Goal: Ask a question: Seek information or help from site administrators or community

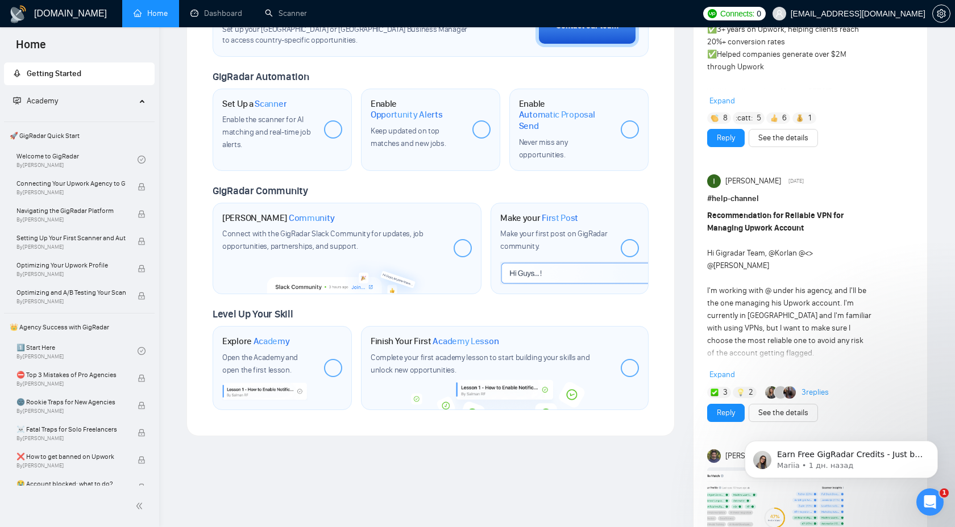
scroll to position [604, 0]
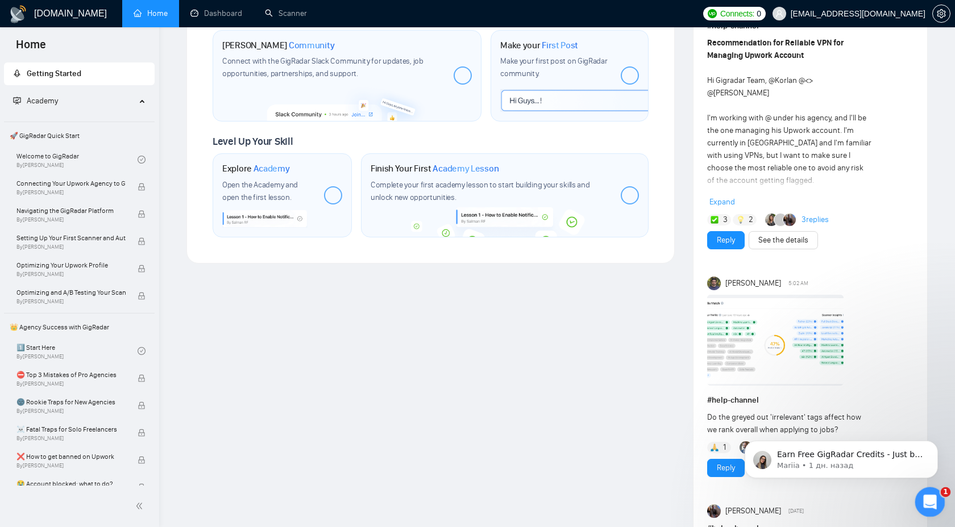
click at [936, 504] on div "Открыть службу сообщений Intercom" at bounding box center [928, 501] width 38 height 38
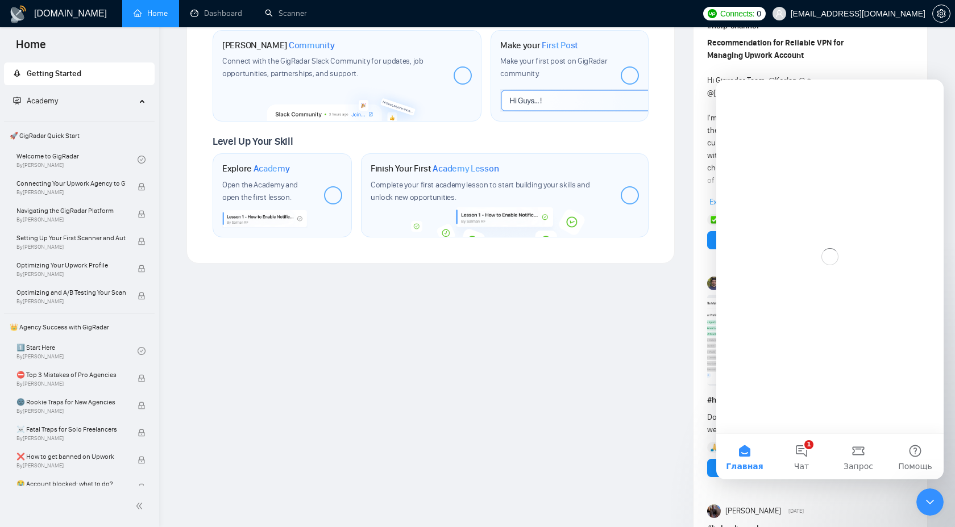
scroll to position [0, 0]
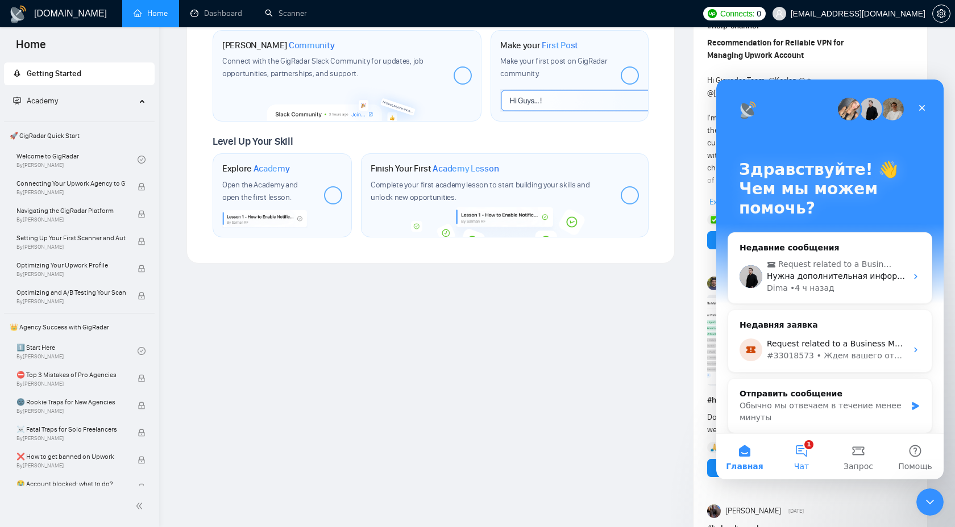
click at [790, 441] on button "1 Чат" at bounding box center [801, 456] width 57 height 45
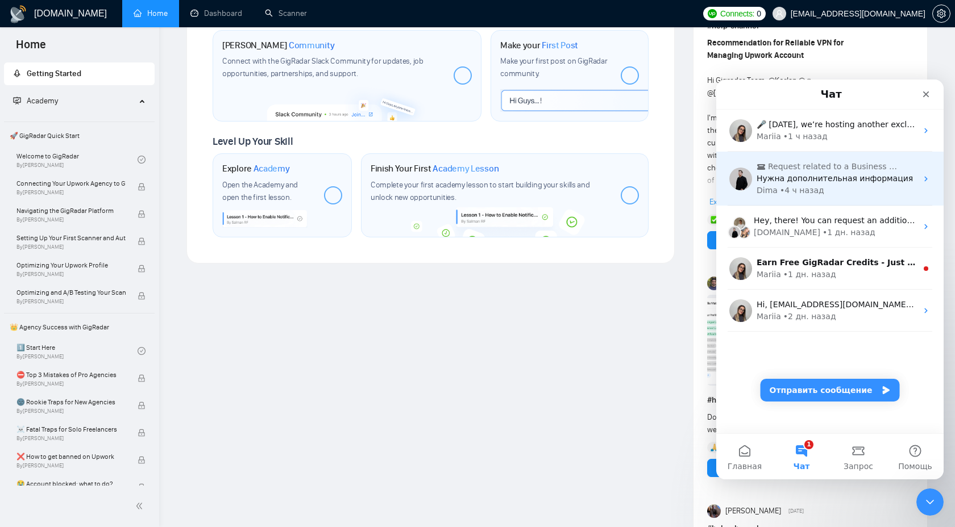
click at [822, 187] on div "Dima • 4 ч назад" at bounding box center [836, 191] width 160 height 12
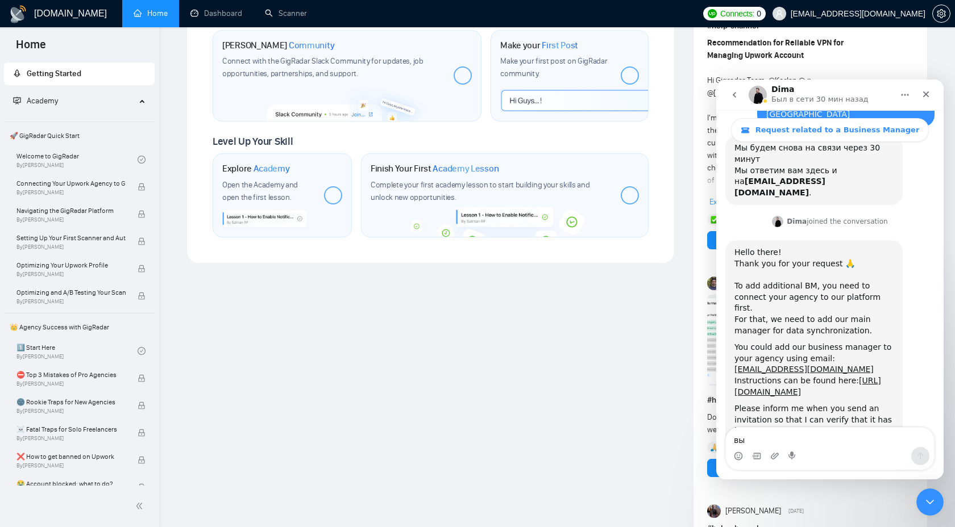
scroll to position [567, 0]
type textarea "в"
type textarea "Р"
type textarea "в"
type textarea "d"
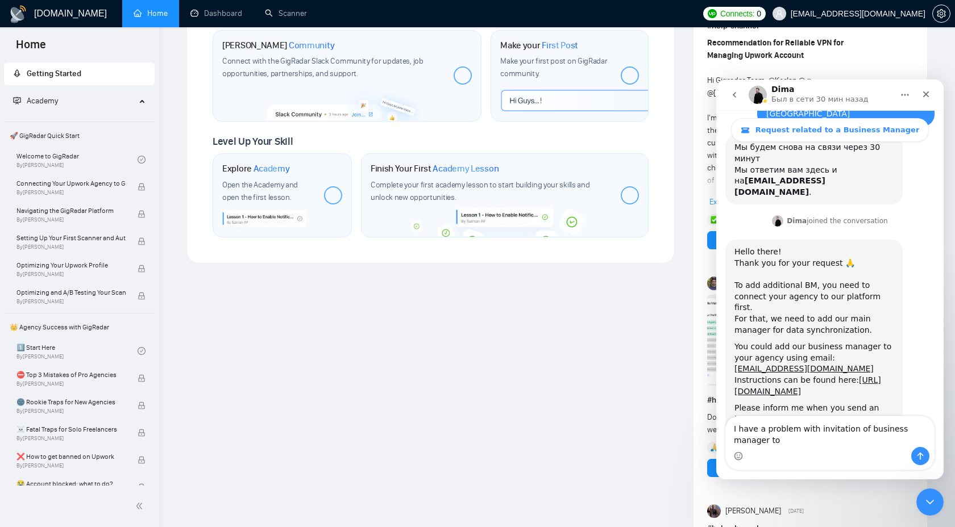
scroll to position [578, 0]
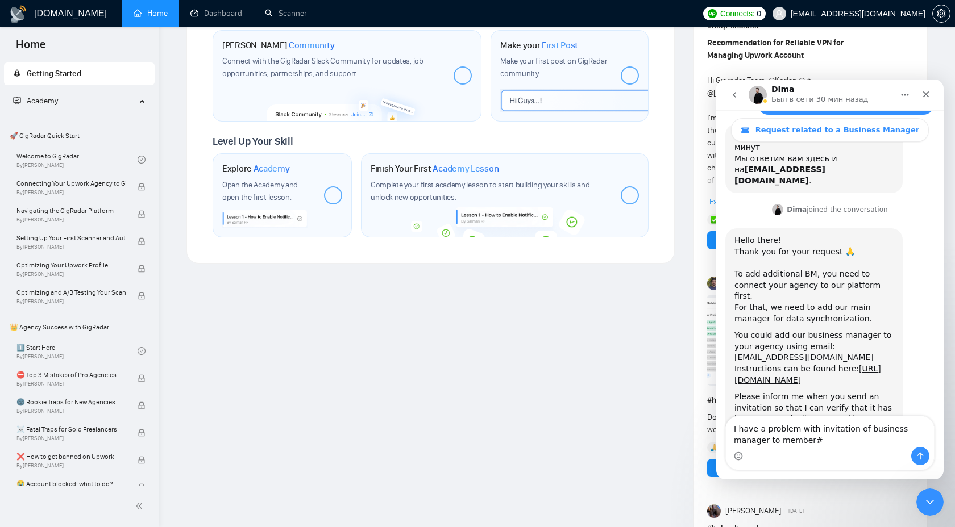
type textarea "I have a problem with invitation of business manager to member"
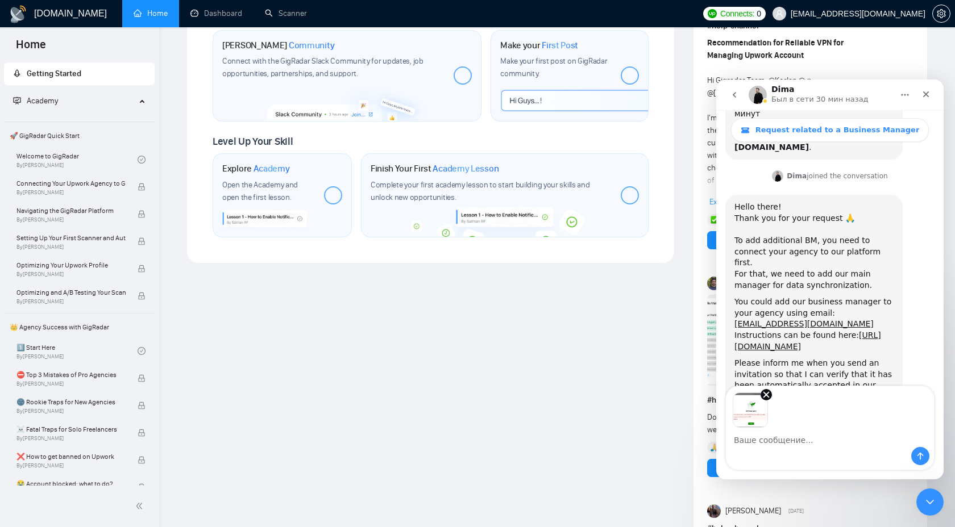
scroll to position [653, 0]
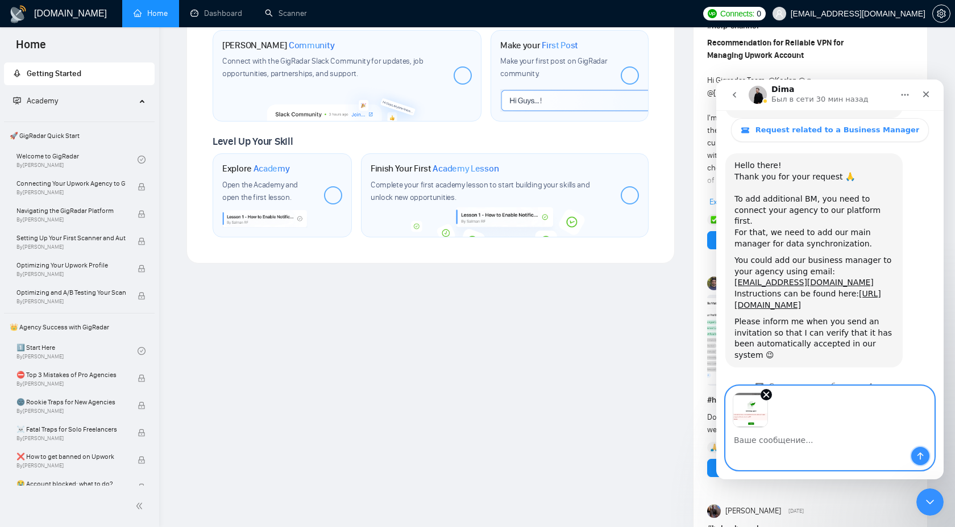
click at [912, 456] on button "Отправить сообщение…" at bounding box center [920, 456] width 18 height 18
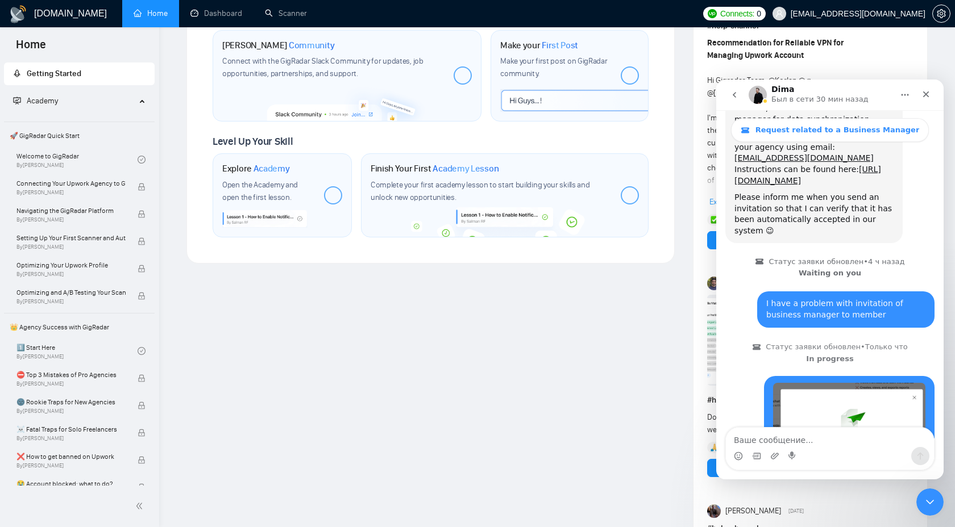
scroll to position [780, 0]
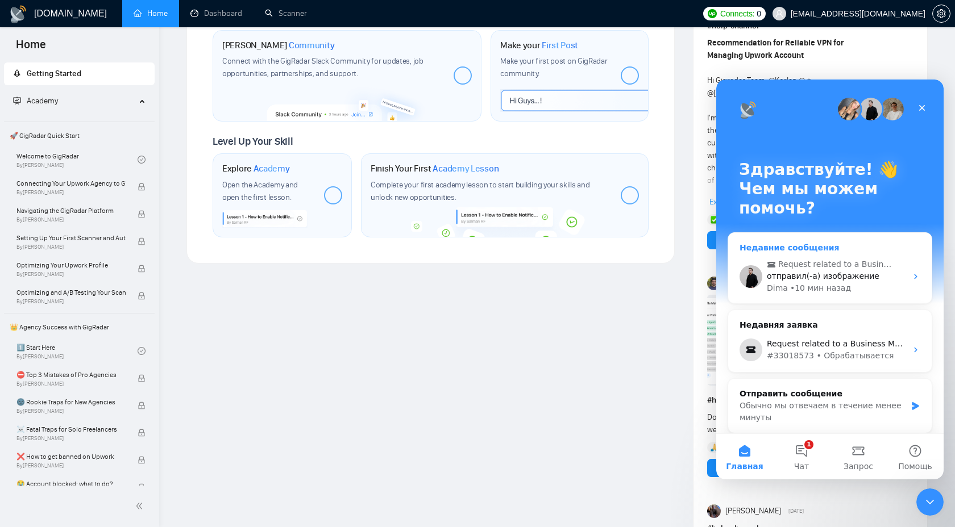
click at [842, 245] on div "Недавние сообщения" at bounding box center [829, 248] width 181 height 12
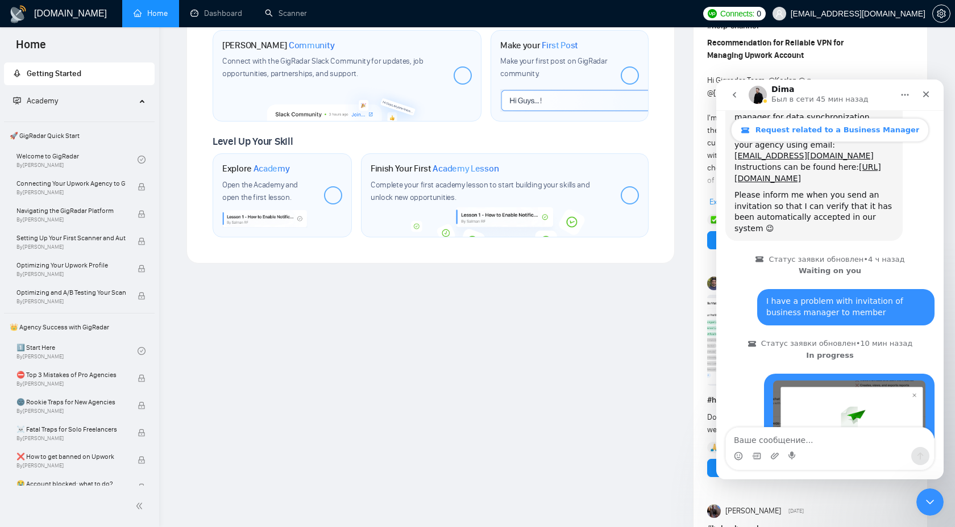
click at [819, 130] on span "Request related to a Business Manager" at bounding box center [837, 130] width 164 height 9
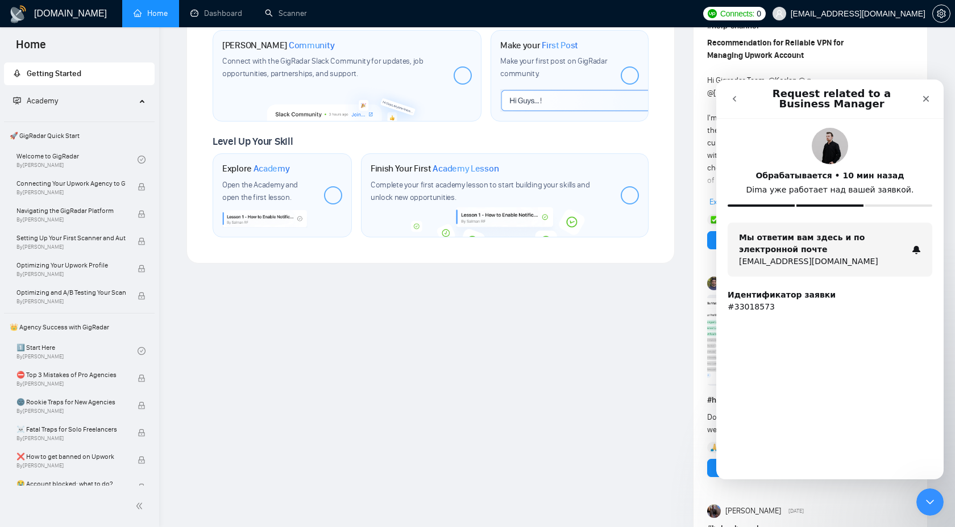
scroll to position [0, 0]
click at [733, 94] on button "go back" at bounding box center [734, 99] width 22 height 22
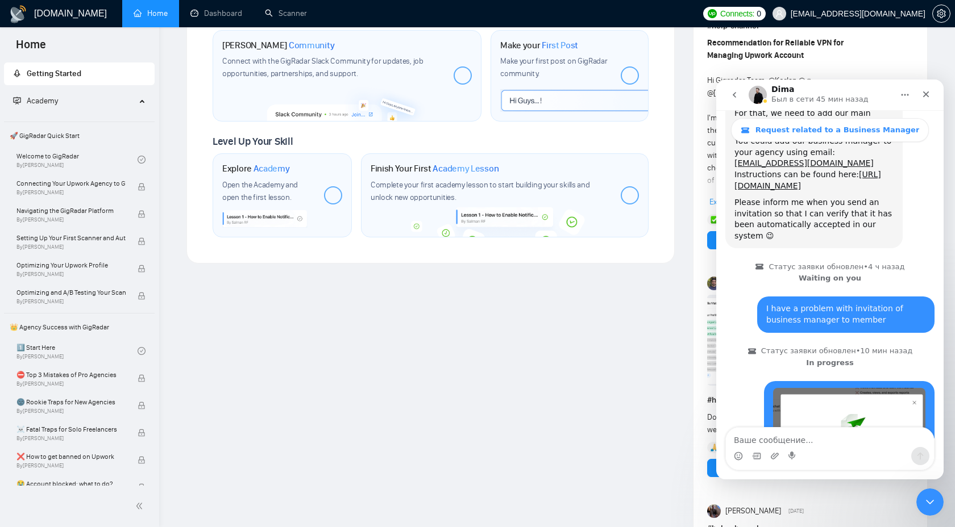
scroll to position [780, 0]
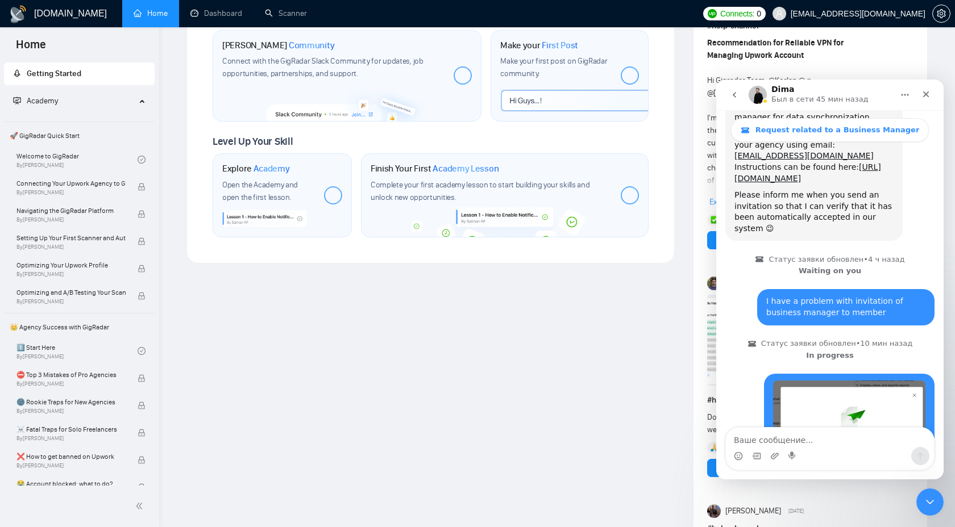
click at [732, 103] on button "go back" at bounding box center [734, 95] width 22 height 22
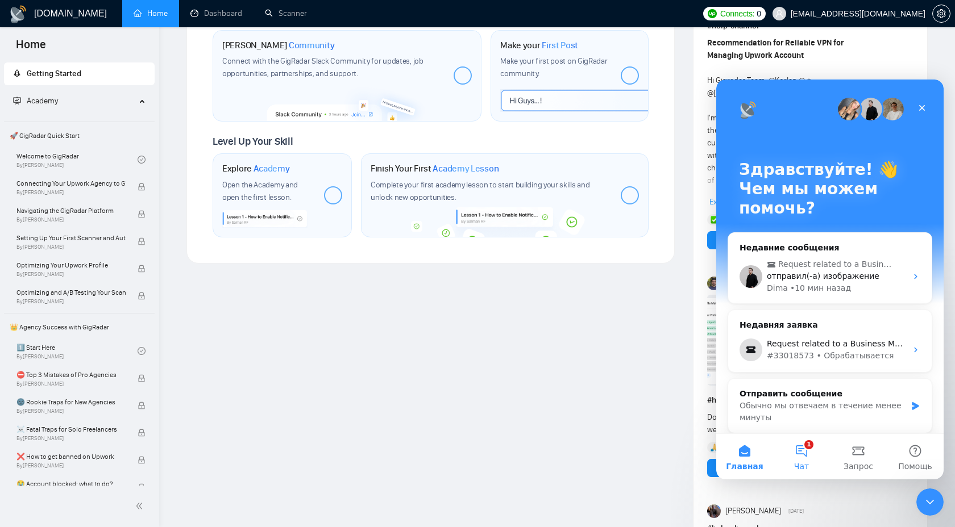
click at [794, 463] on span "Чат" at bounding box center [801, 467] width 15 height 8
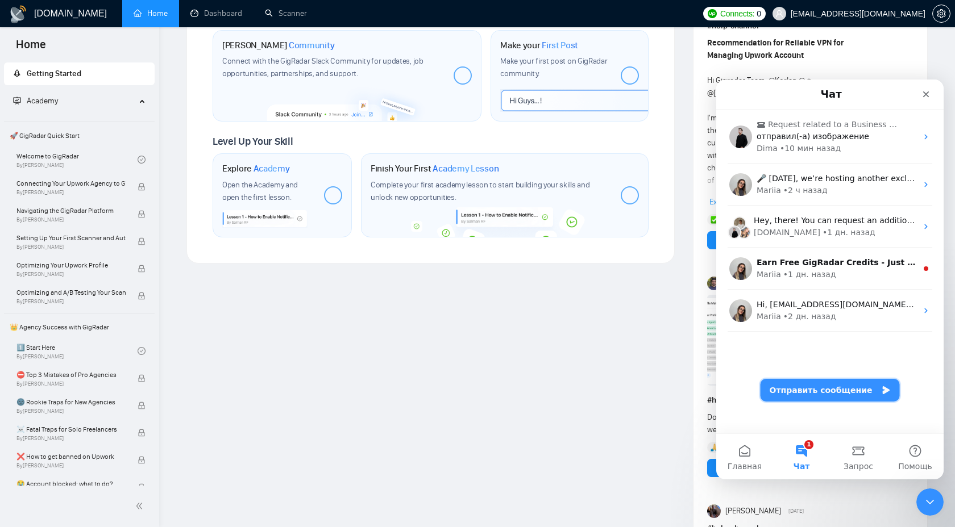
click at [803, 393] on button "Отправить сообщение" at bounding box center [829, 390] width 139 height 23
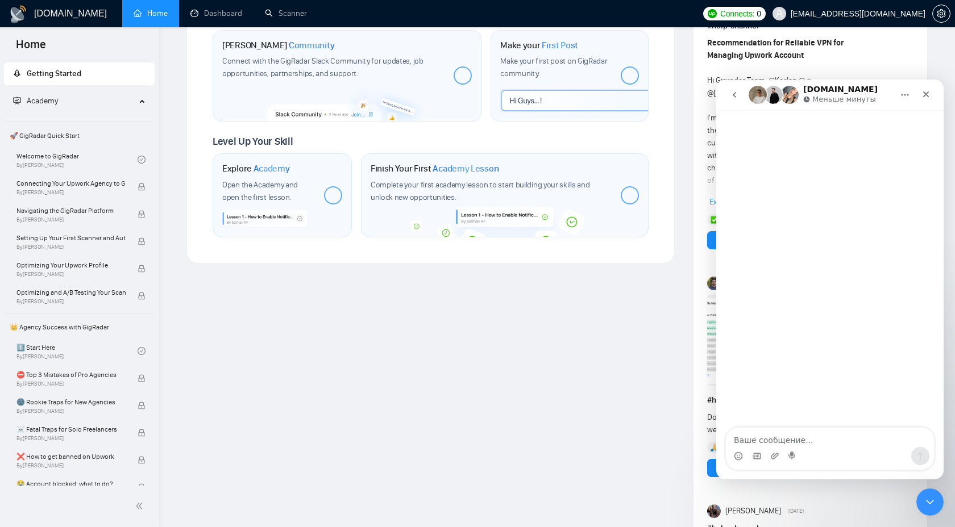
click at [731, 91] on icon "go back" at bounding box center [734, 94] width 9 height 9
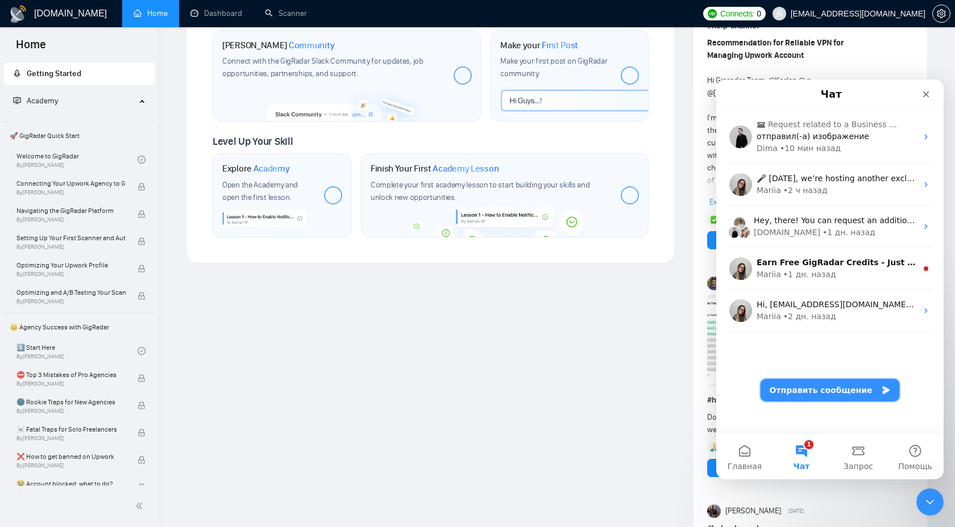
click at [824, 396] on button "Отправить сообщение" at bounding box center [829, 390] width 139 height 23
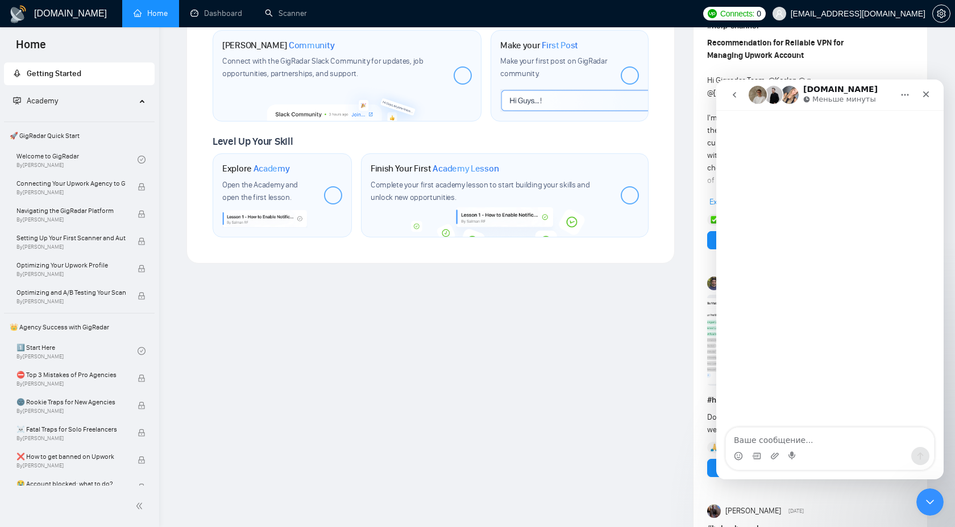
click at [729, 105] on button "go back" at bounding box center [734, 95] width 22 height 22
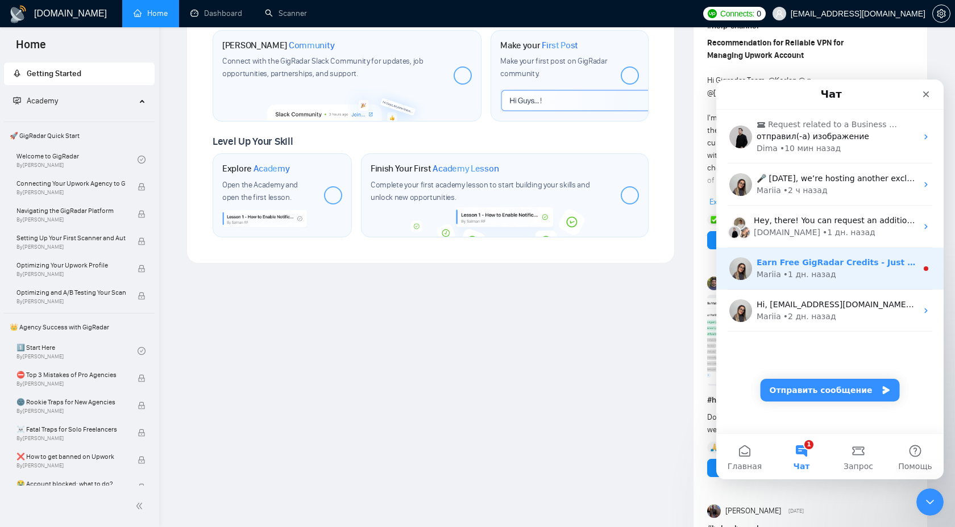
click at [767, 278] on div "Mariia" at bounding box center [768, 275] width 24 height 12
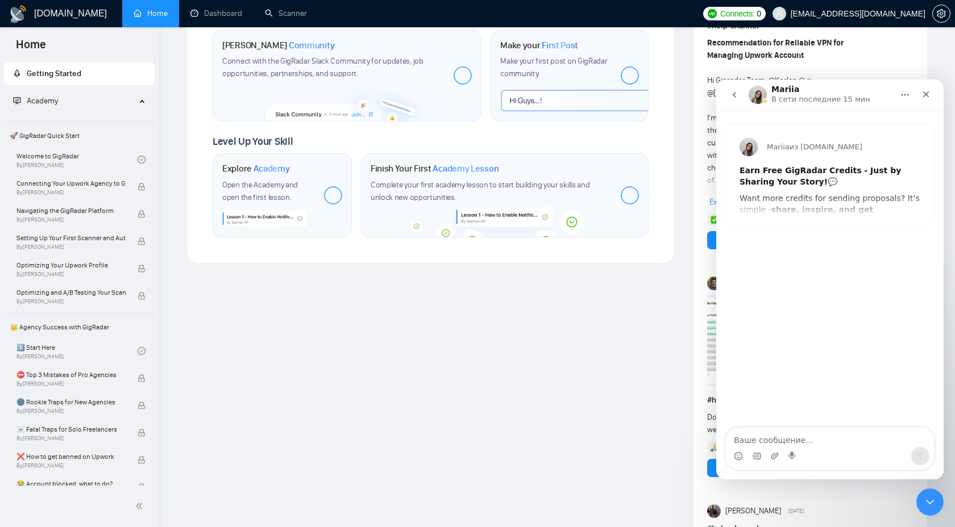
click at [737, 89] on button "go back" at bounding box center [734, 95] width 22 height 22
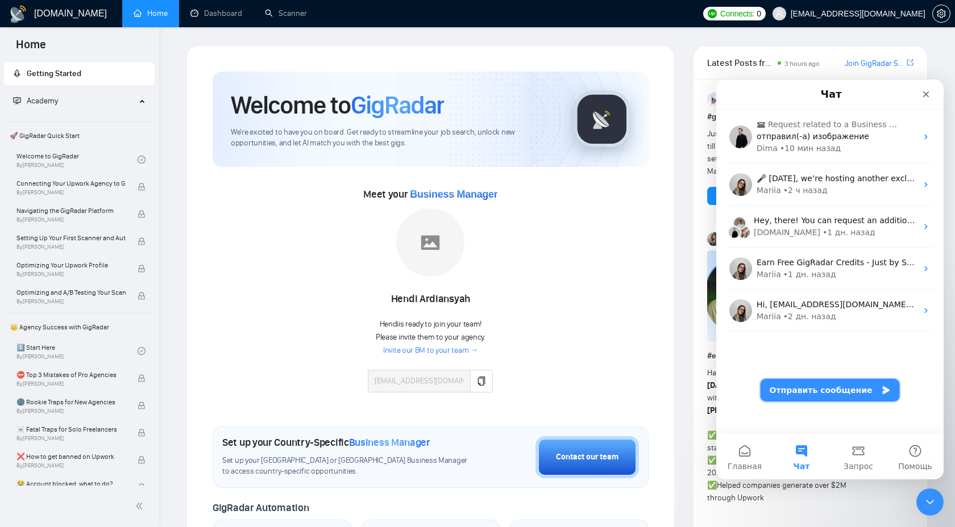
click at [825, 393] on button "Отправить сообщение" at bounding box center [829, 390] width 139 height 23
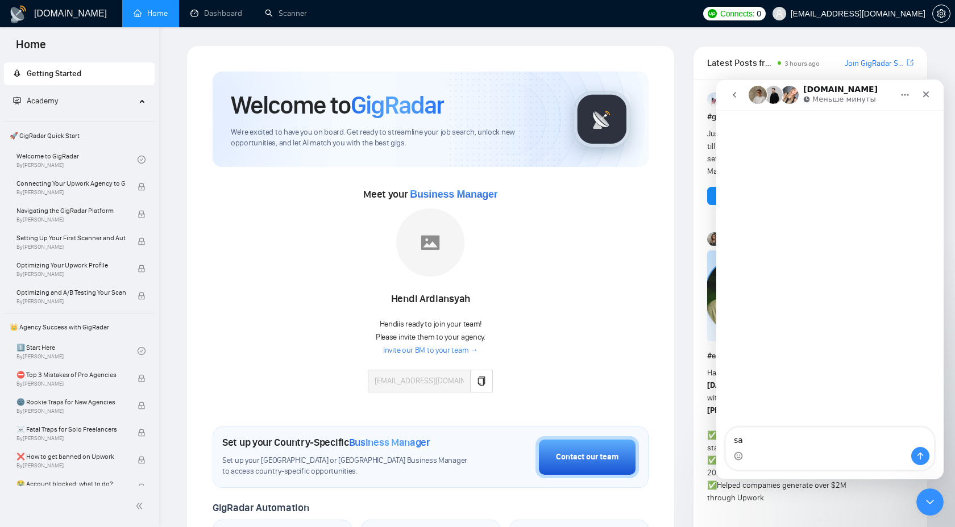
type textarea "s"
type textarea "Hi, can you assist me with invitation to Agency in Upwork?"
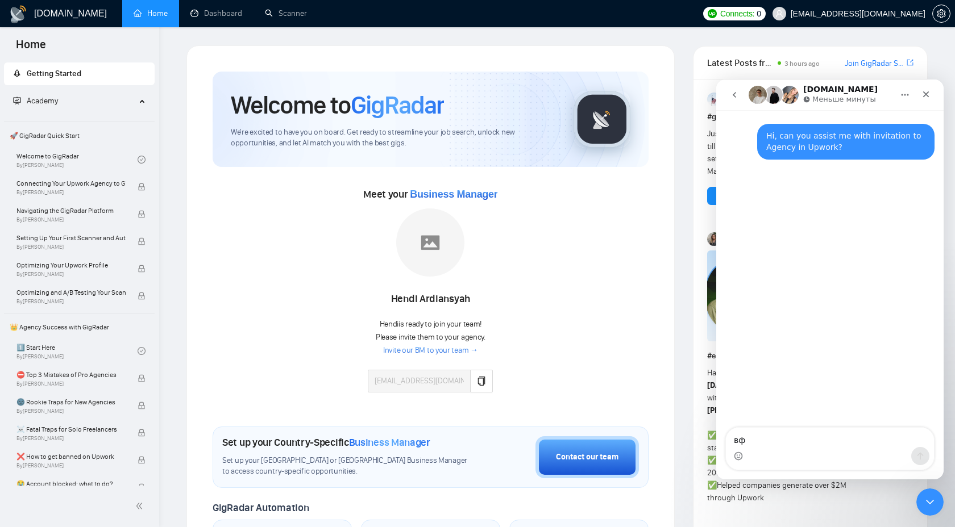
type textarea "в"
type textarea "I have"
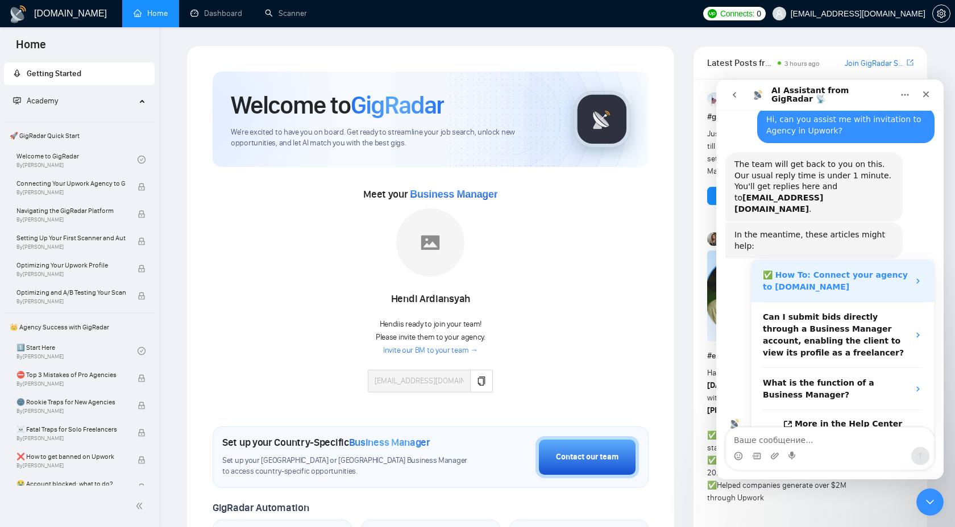
scroll to position [18, 0]
click at [858, 268] on div "✅ How To: Connect your agency to [DOMAIN_NAME]" at bounding box center [836, 280] width 146 height 24
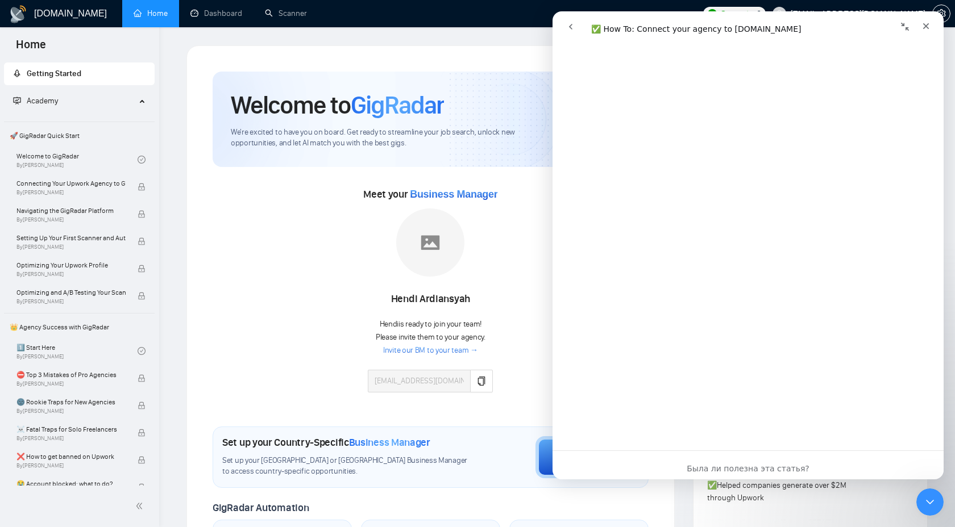
scroll to position [1749, 0]
click at [577, 20] on button "go back" at bounding box center [571, 27] width 22 height 22
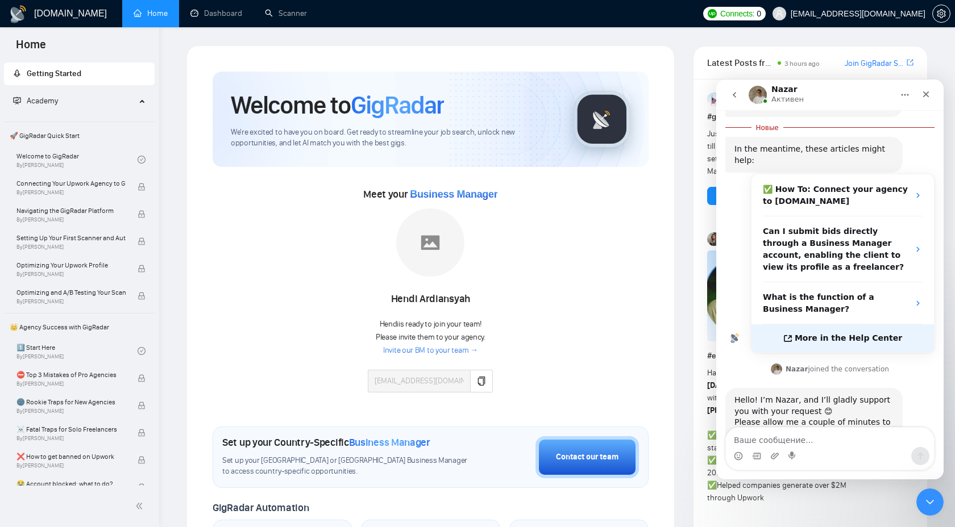
scroll to position [141, 0]
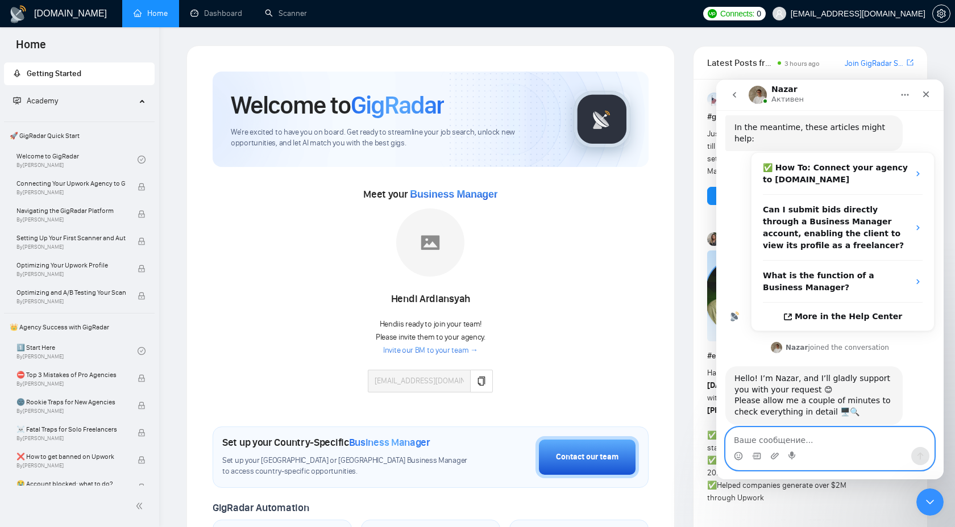
click at [780, 437] on textarea "Ваше сообщение..." at bounding box center [830, 437] width 208 height 19
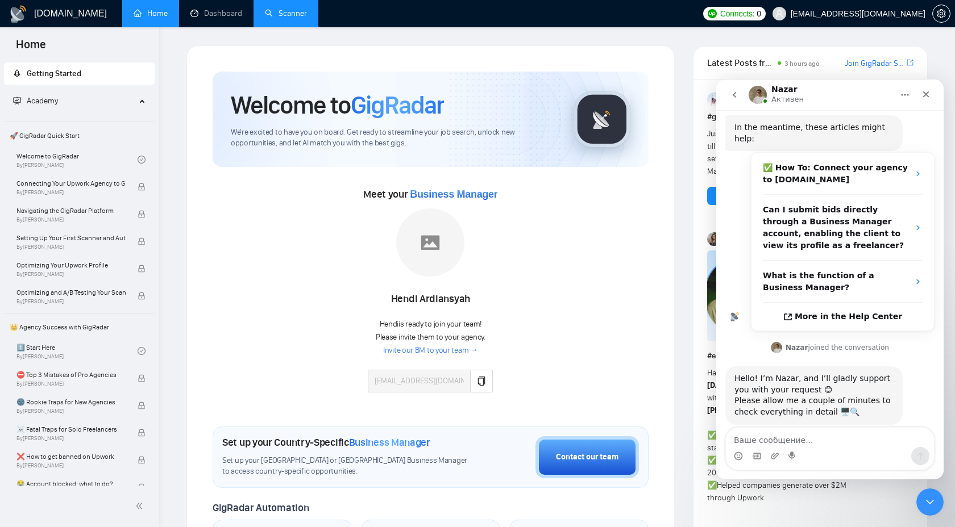
click at [294, 9] on link "Scanner" at bounding box center [286, 14] width 42 height 10
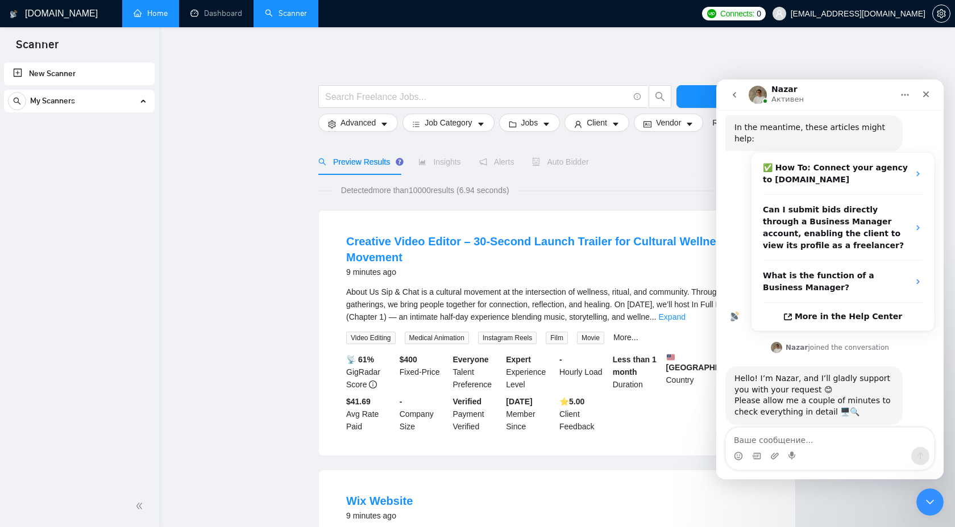
click at [140, 18] on link "Home" at bounding box center [151, 14] width 34 height 10
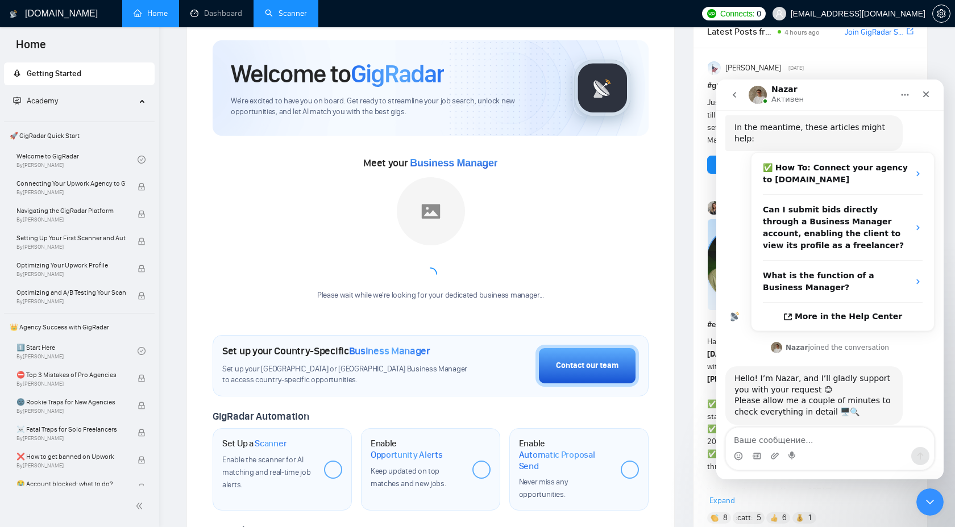
scroll to position [36, 0]
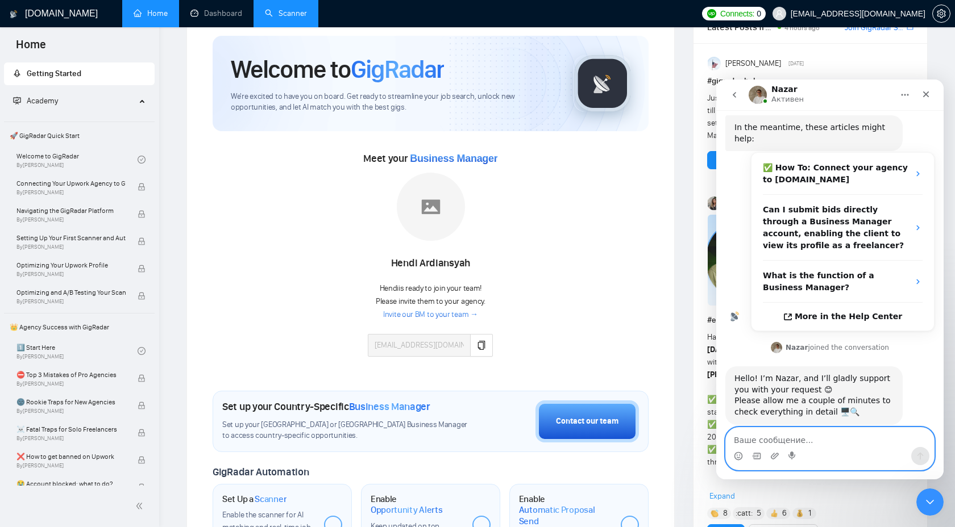
click at [796, 441] on textarea "Ваше сообщение..." at bounding box center [830, 437] width 208 height 19
paste textarea "[EMAIL_ADDRESS][DOMAIN_NAME] - User already EAC"
type textarea "[EMAIL_ADDRESS][DOMAIN_NAME] - User already EAC"
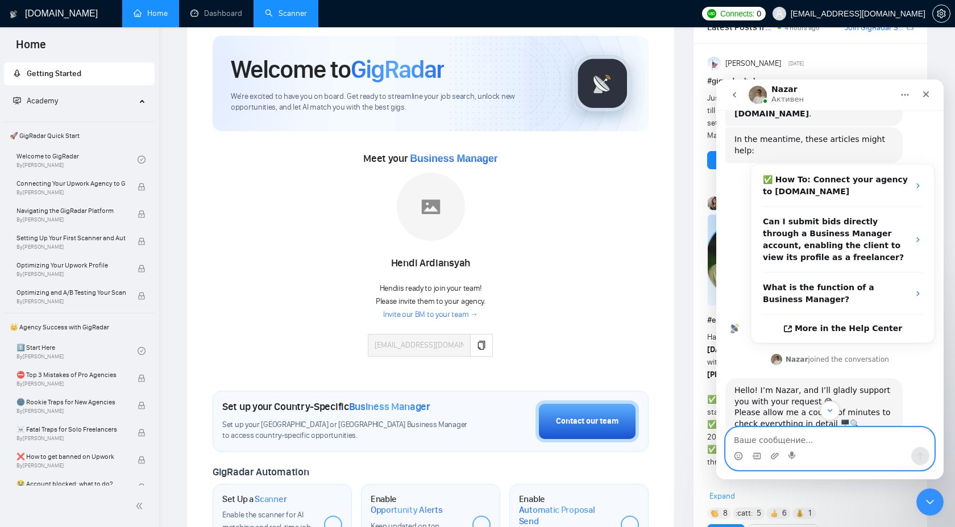
scroll to position [167, 0]
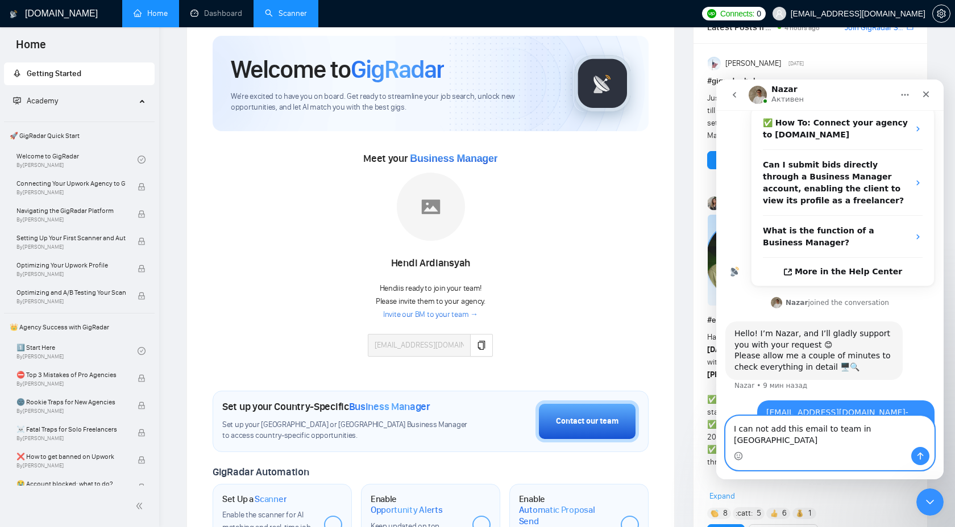
type textarea "I can not add this email to team in Upwork"
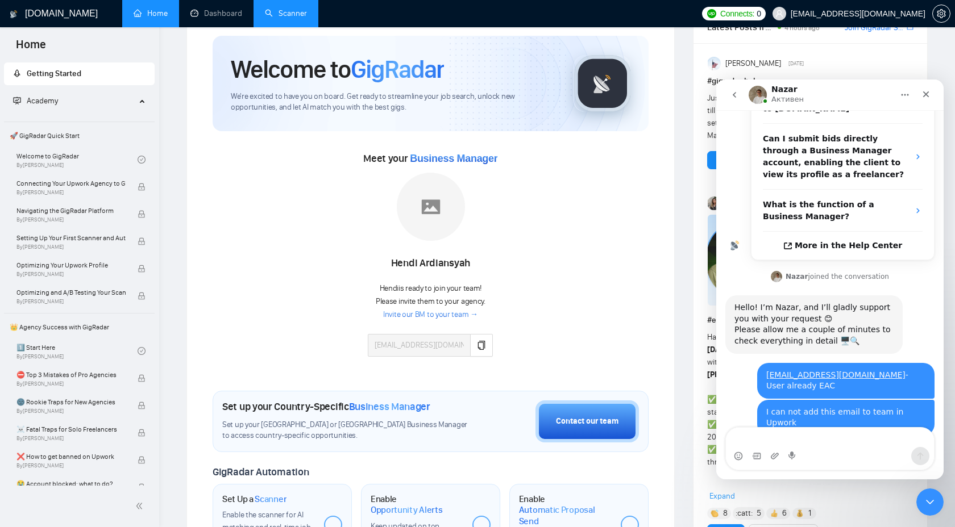
scroll to position [249, 0]
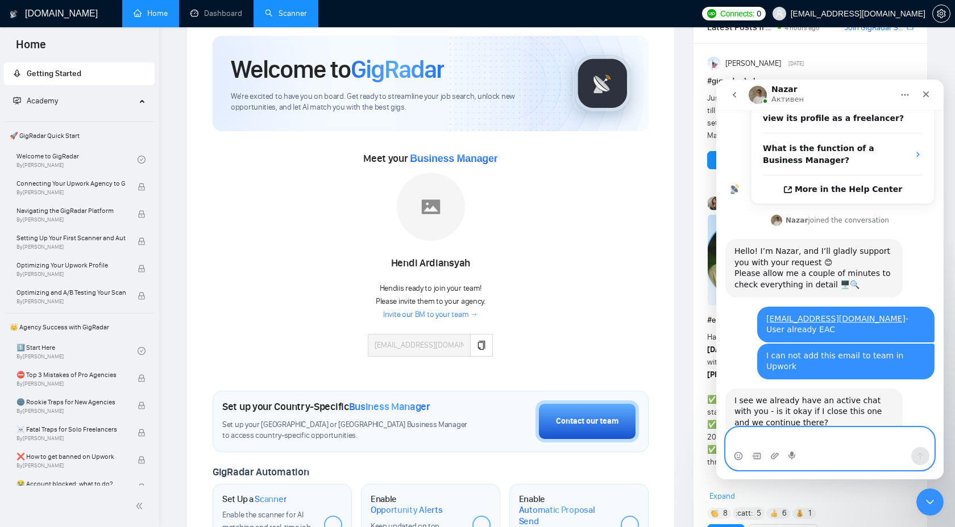
type textarea "Z"
type textarea "Yes"
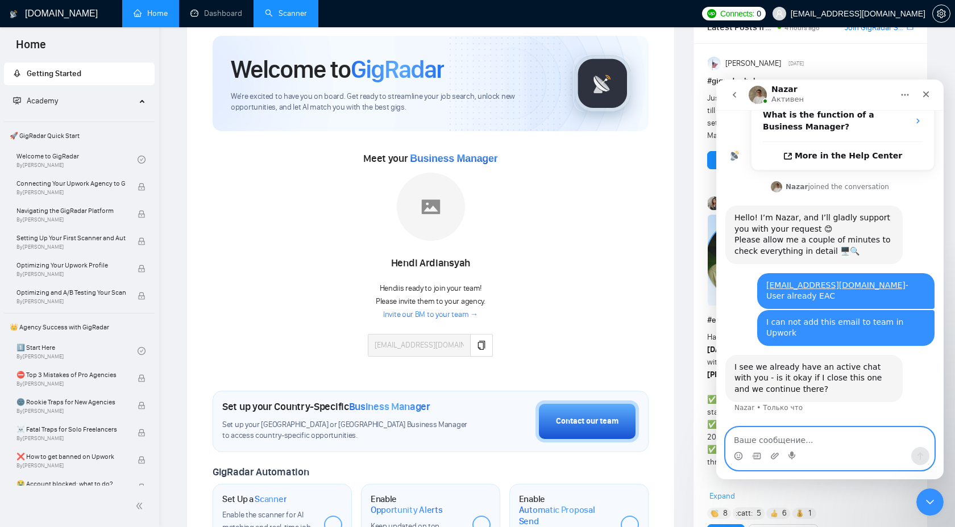
type textarea "s"
type textarea "We can continue there"
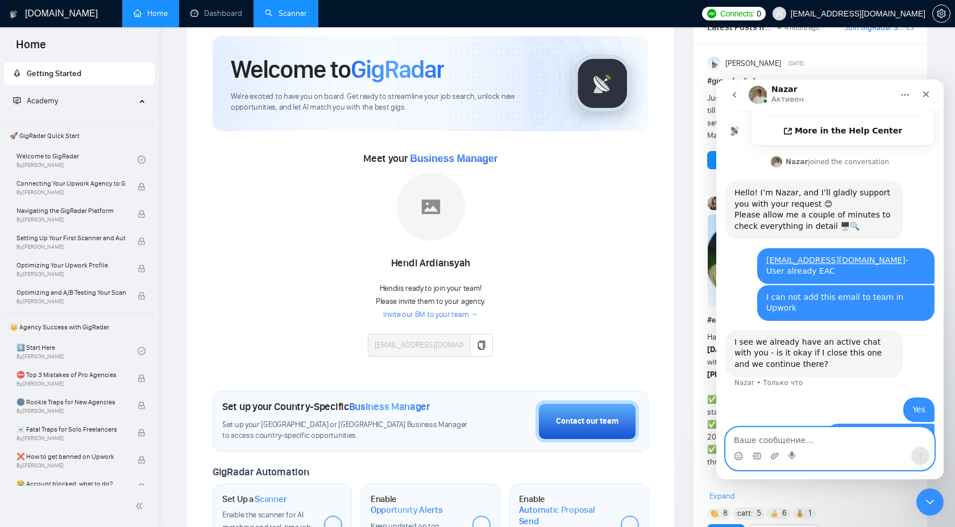
scroll to position [309, 0]
type textarea "Do you spea"
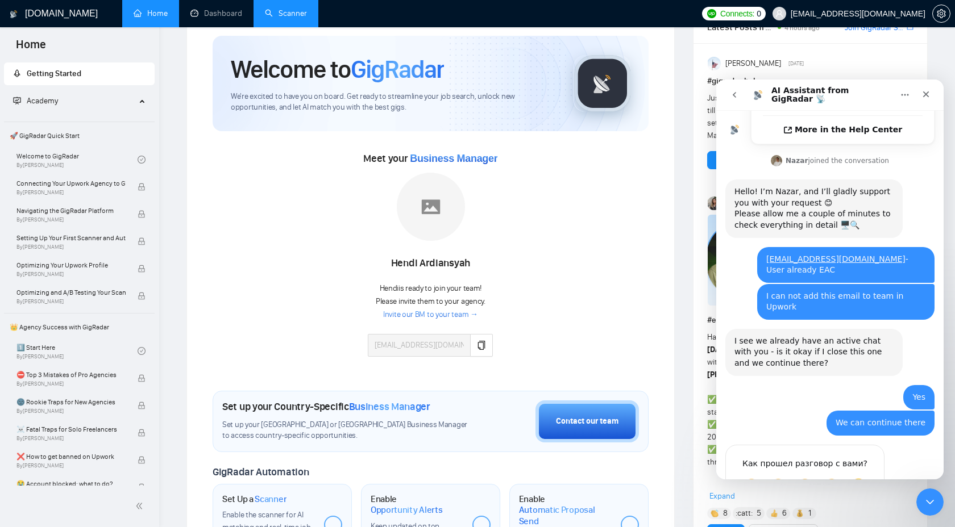
scroll to position [333, 0]
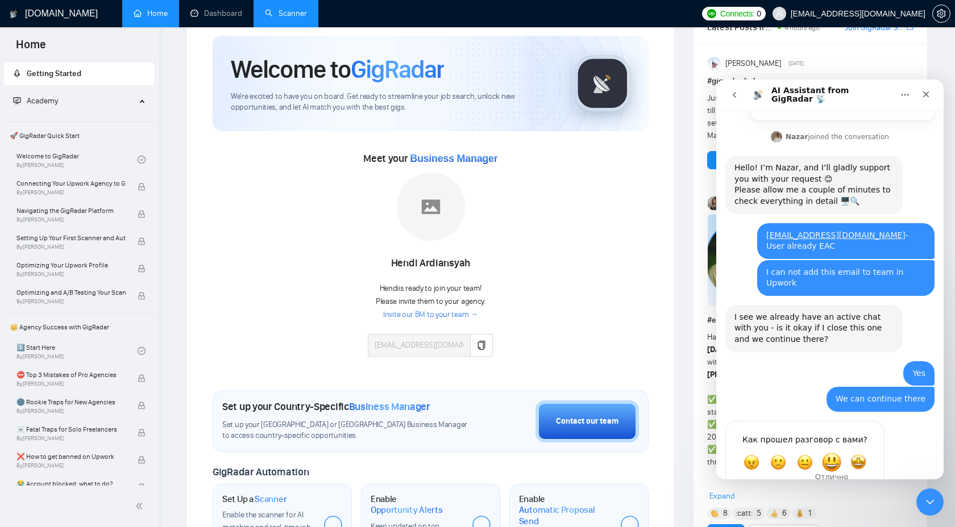
click at [832, 452] on span "Отлично" at bounding box center [831, 462] width 20 height 20
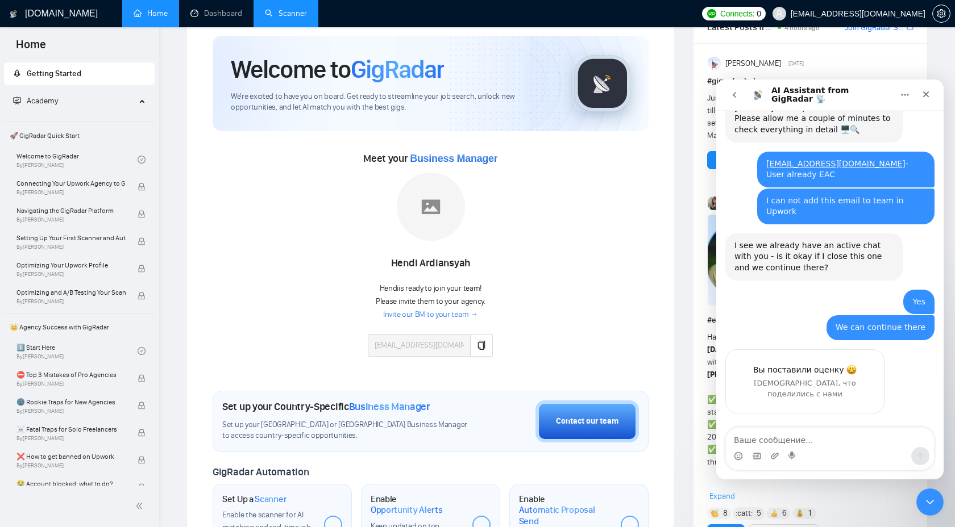
scroll to position [360, 0]
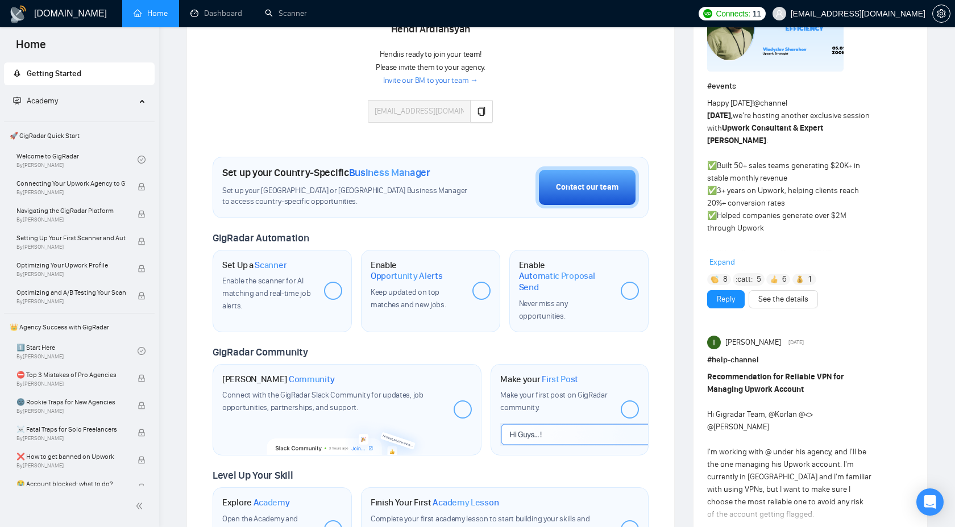
scroll to position [271, 0]
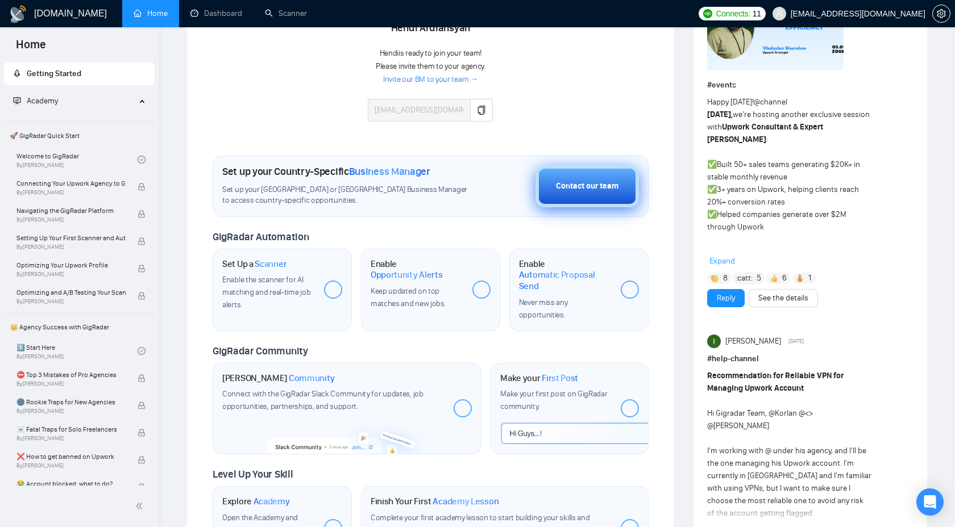
click at [575, 189] on div "Contact our team" at bounding box center [587, 186] width 63 height 13
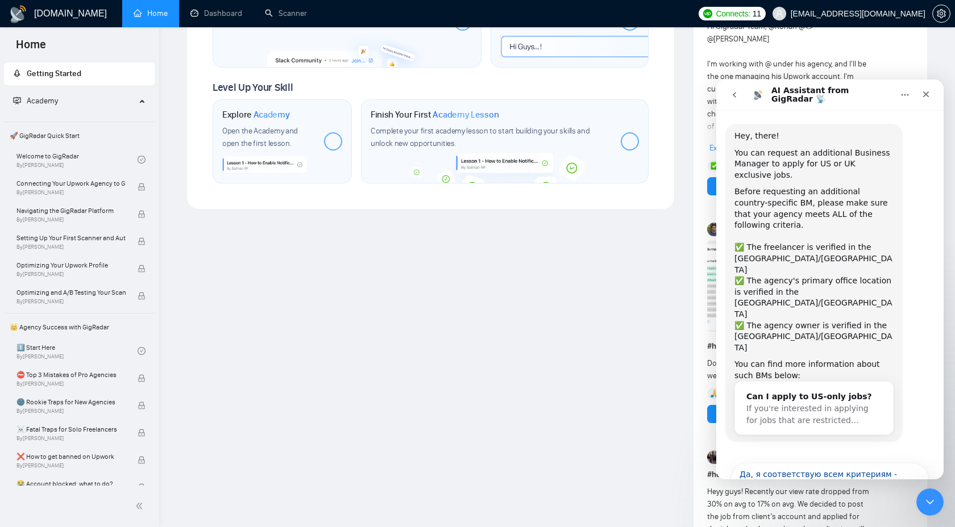
scroll to position [0, 0]
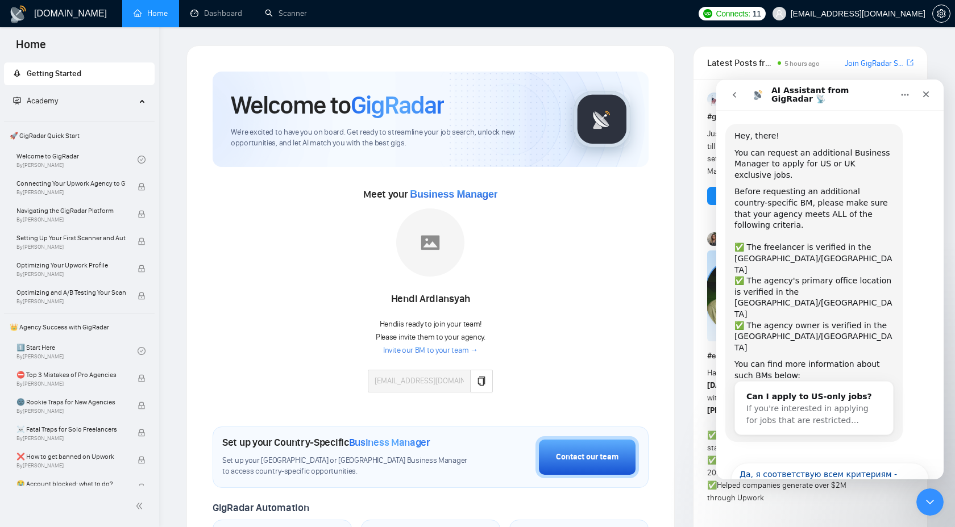
click at [414, 250] on img at bounding box center [430, 243] width 68 height 68
click at [427, 248] on img at bounding box center [430, 243] width 68 height 68
click at [97, 195] on span "By Vlad Timinsky" at bounding box center [70, 192] width 109 height 7
click at [103, 190] on span "By Vlad Timinsky" at bounding box center [70, 192] width 109 height 7
click at [101, 212] on span "Navigating the GigRadar Platform" at bounding box center [70, 210] width 109 height 11
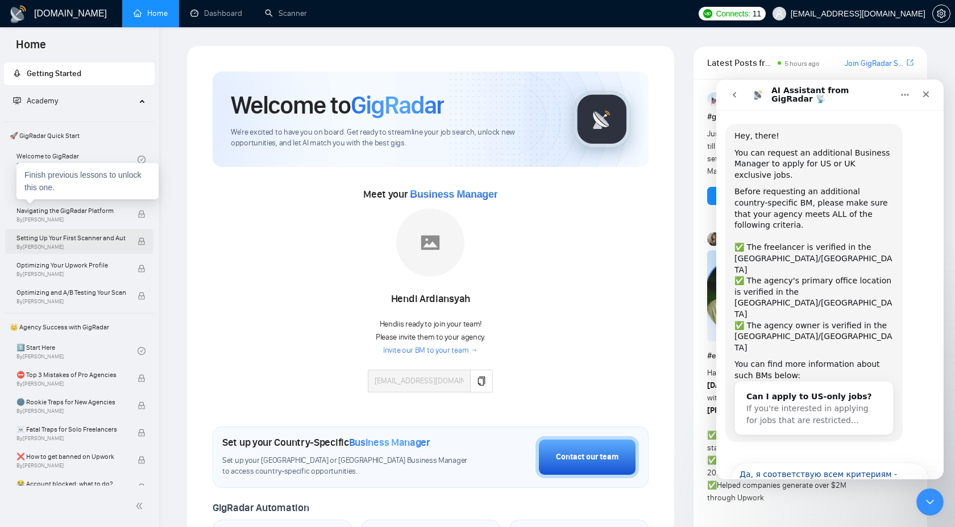
click at [101, 241] on span "Setting Up Your First Scanner and Auto-Bidder" at bounding box center [70, 237] width 109 height 11
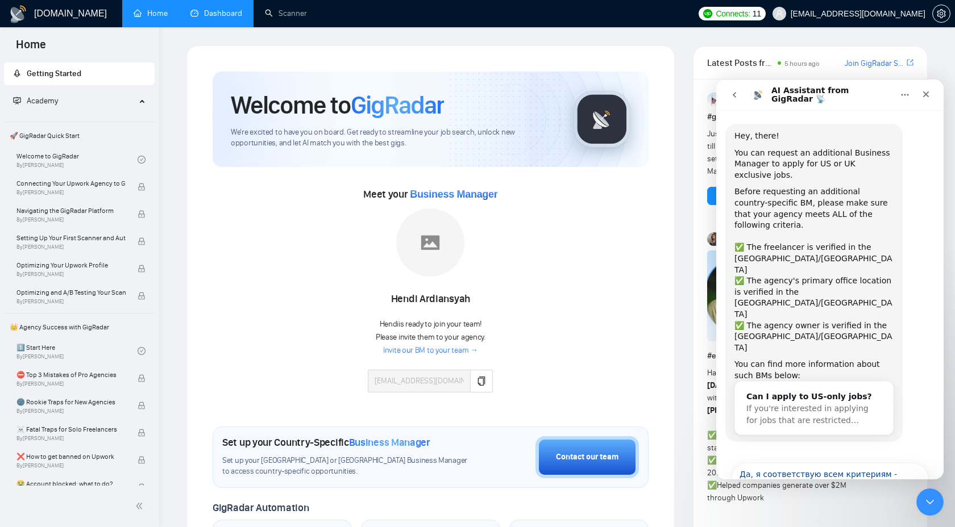
click at [192, 11] on link "Dashboard" at bounding box center [216, 14] width 52 height 10
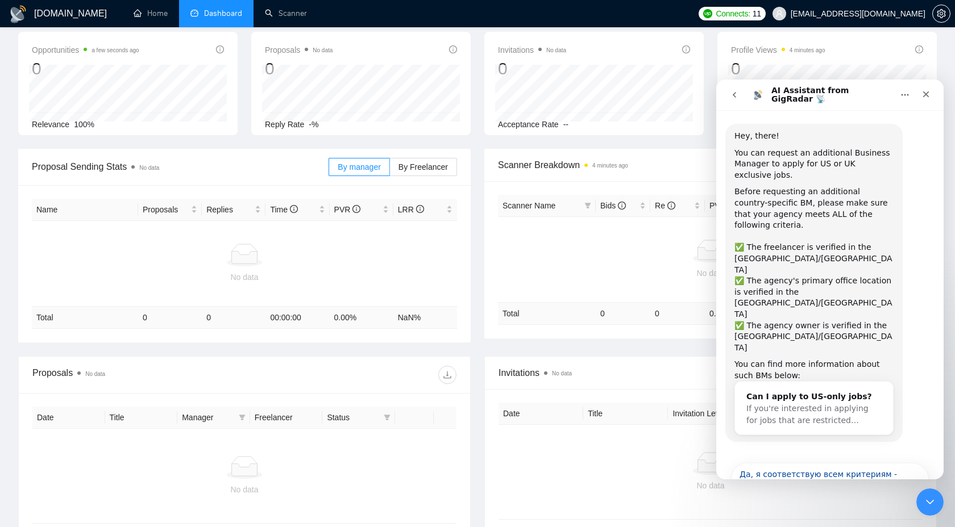
scroll to position [52, 0]
click at [929, 94] on icon "Закрыть" at bounding box center [925, 94] width 9 height 9
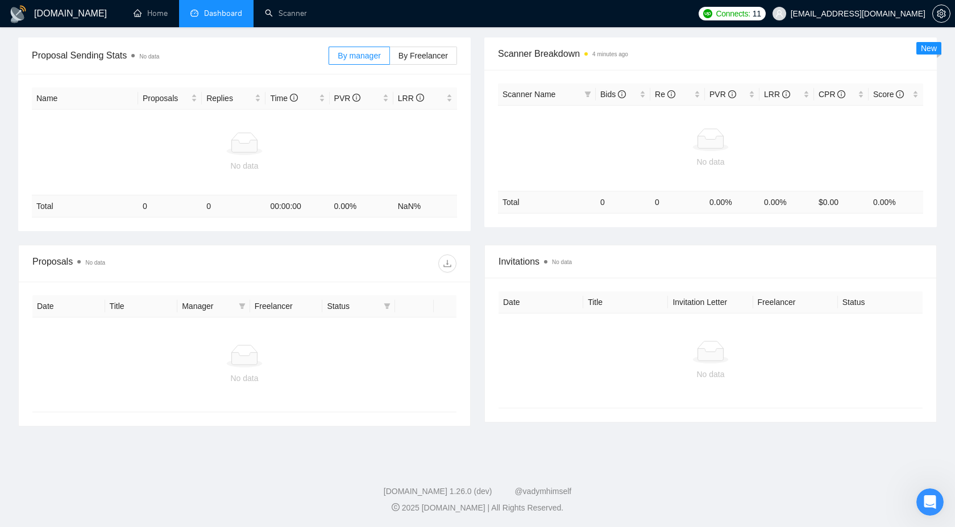
scroll to position [0, 0]
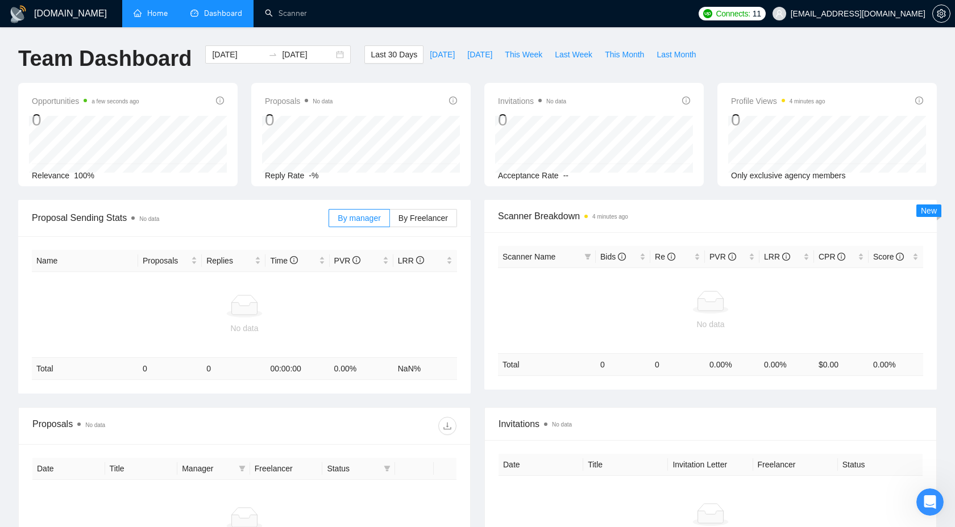
click at [149, 14] on link "Home" at bounding box center [151, 14] width 34 height 10
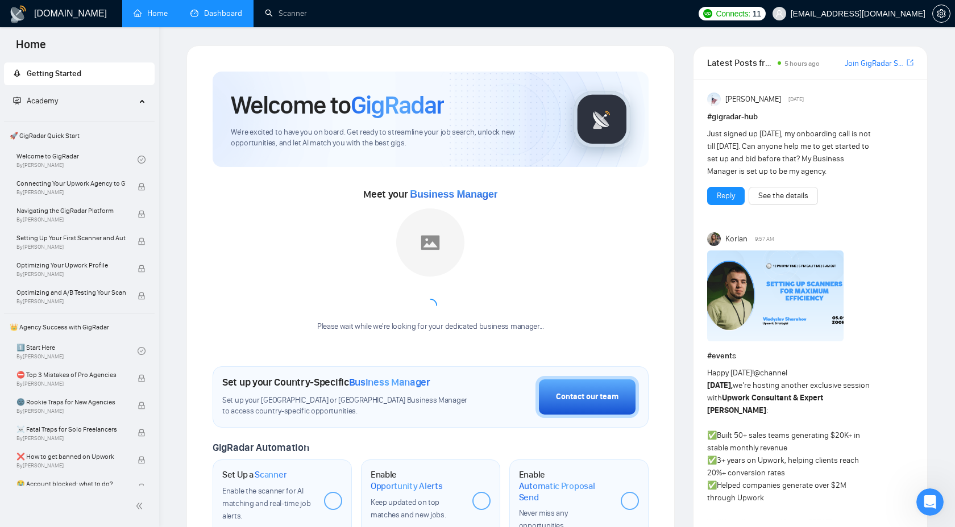
click at [117, 102] on span "Academy" at bounding box center [74, 101] width 123 height 23
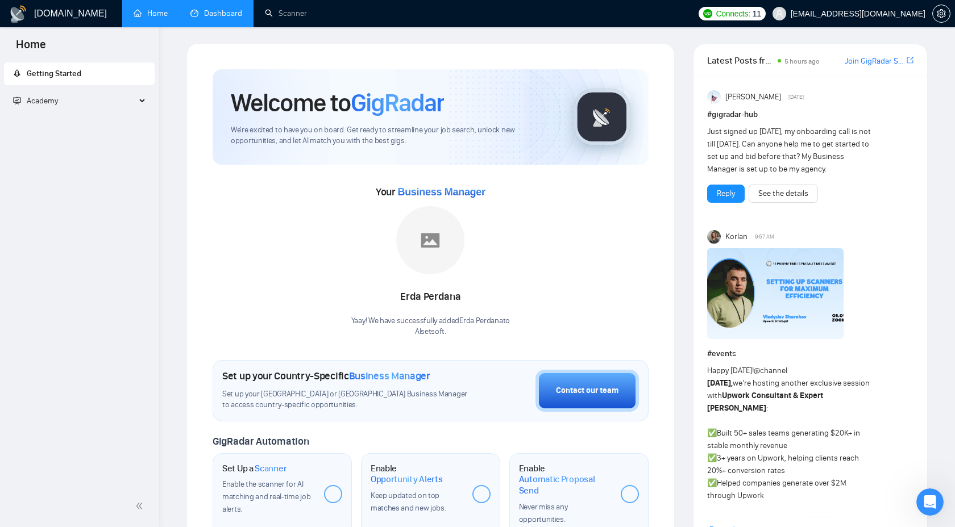
click at [76, 98] on span "Academy" at bounding box center [74, 101] width 123 height 23
